Goal: Information Seeking & Learning: Understand process/instructions

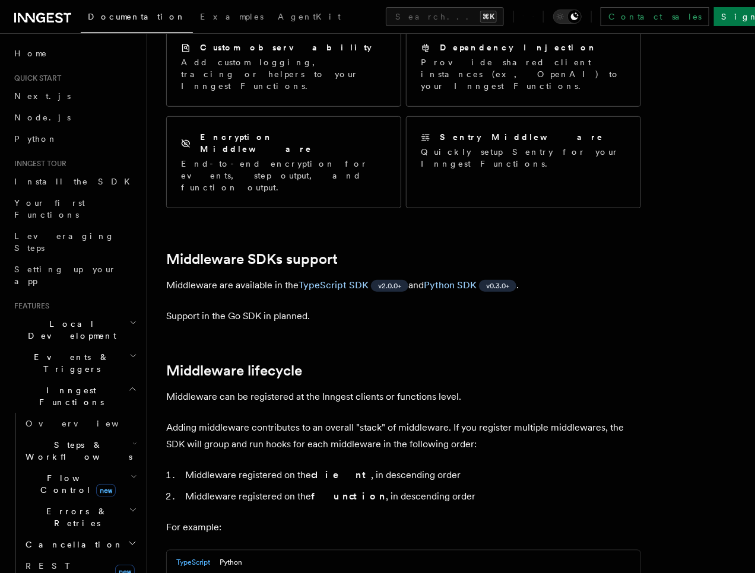
scroll to position [182, 0]
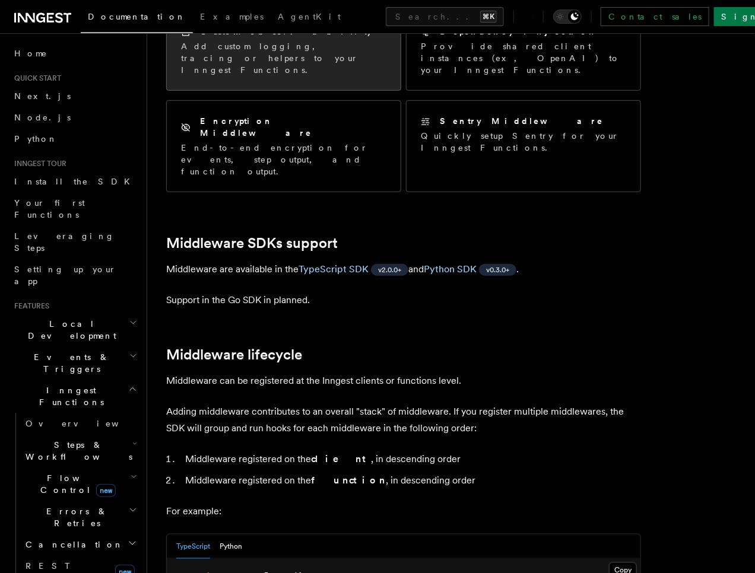
click at [250, 66] on div "Custom observability Add custom logging, tracing or helpers to your Inngest Fun…" at bounding box center [284, 50] width 234 height 79
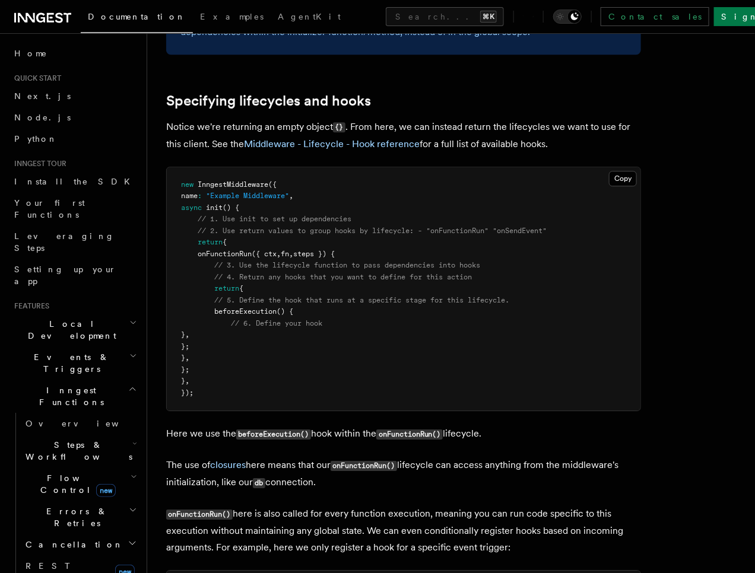
scroll to position [947, 0]
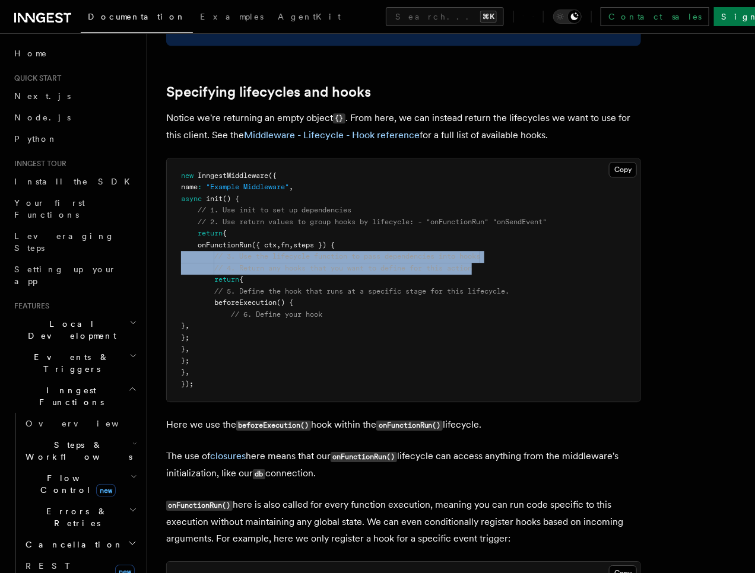
drag, startPoint x: 496, startPoint y: 270, endPoint x: 173, endPoint y: 261, distance: 323.6
click at [173, 261] on pre "new InngestMiddleware ({ name : "Example Middleware" , async init () { // 1. Us…" at bounding box center [404, 280] width 474 height 244
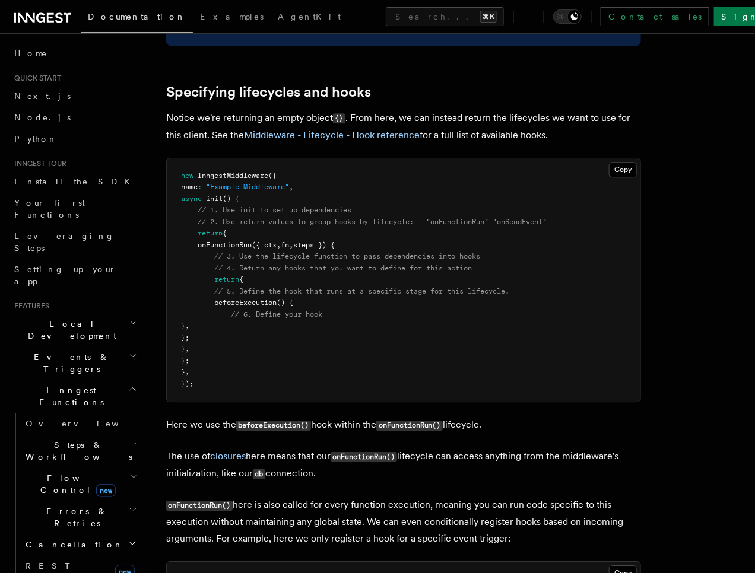
click at [272, 293] on span "// 5. Define the hook that runs at a specific stage for this lifecycle." at bounding box center [361, 291] width 295 height 8
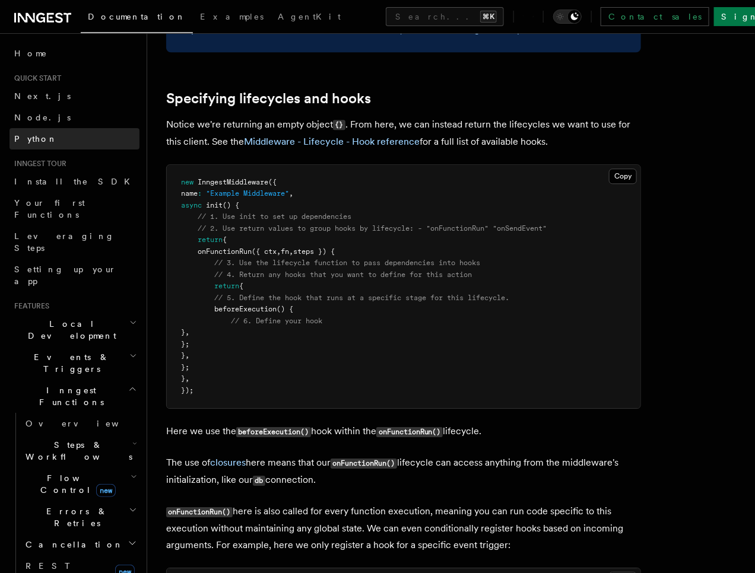
scroll to position [943, 0]
